Goal: Find specific page/section: Find specific page/section

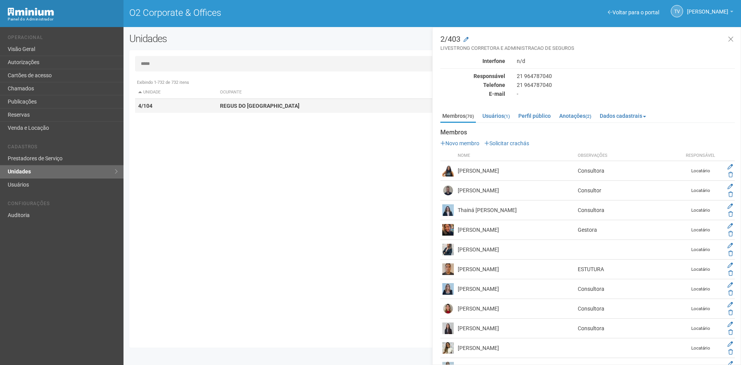
type input "*****"
click at [247, 105] on strong "REGUS DO [GEOGRAPHIC_DATA]" at bounding box center [259, 106] width 79 height 6
